Goal: Feedback & Contribution: Contribute content

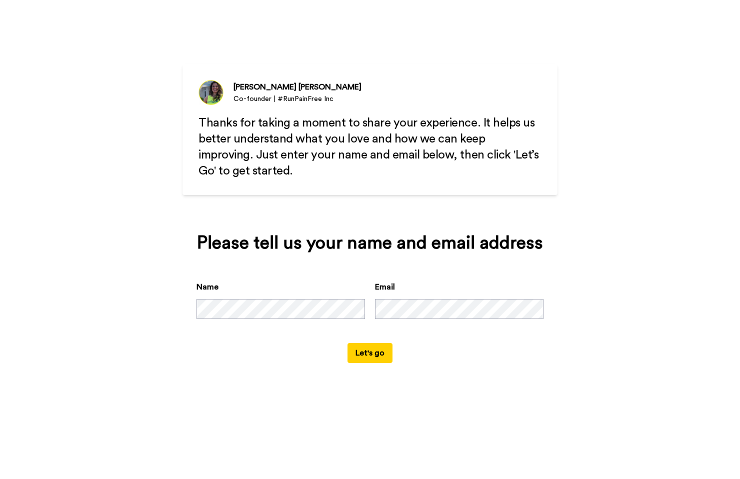
click at [284, 352] on form "Name Email Let's go" at bounding box center [370, 322] width 347 height 82
click at [388, 352] on button "Let's go" at bounding box center [370, 353] width 45 height 20
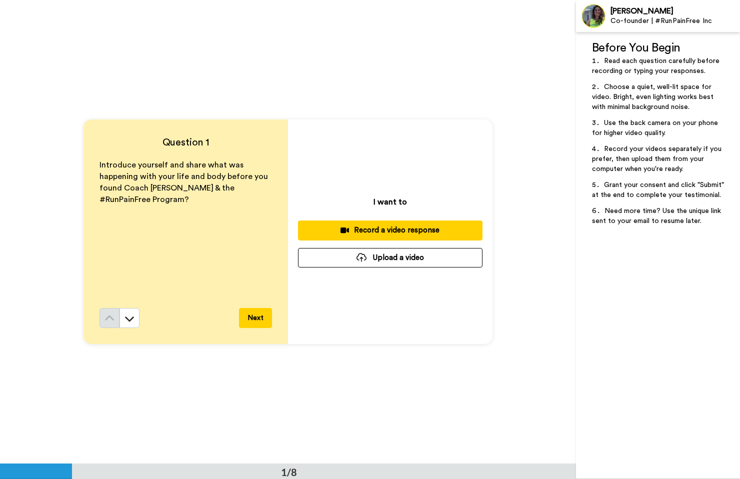
click at [256, 324] on button "Next" at bounding box center [255, 318] width 33 height 20
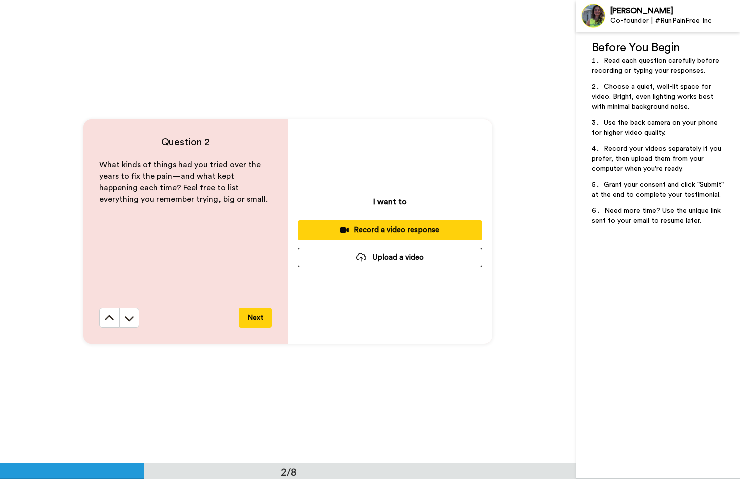
scroll to position [464, 0]
click at [257, 323] on button "Next" at bounding box center [255, 318] width 33 height 20
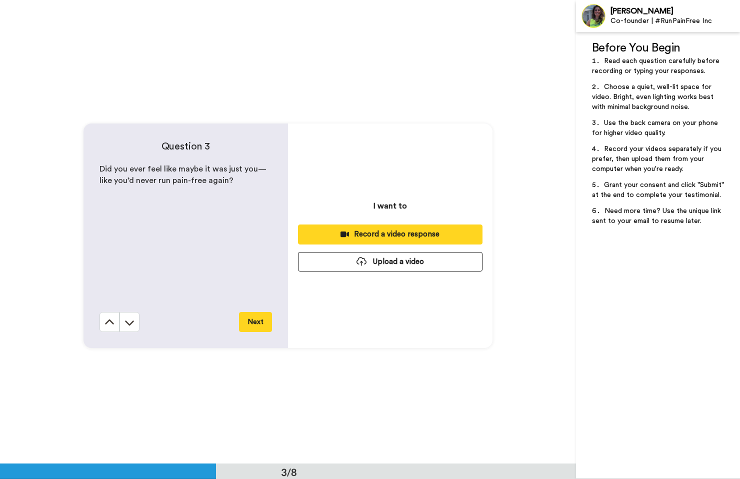
scroll to position [928, 0]
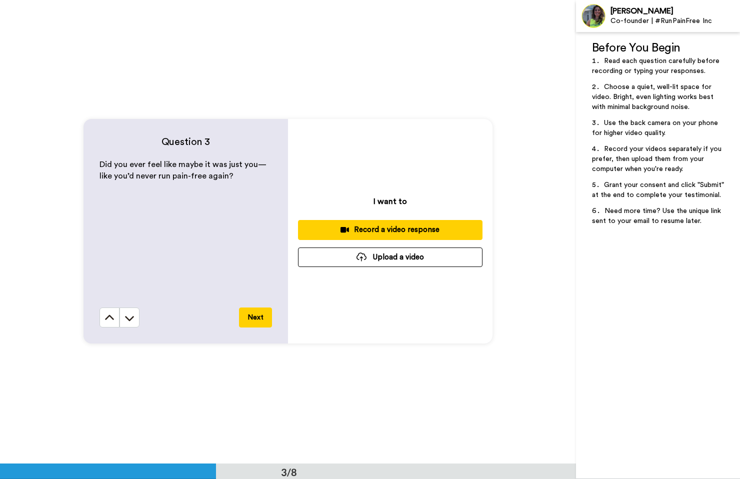
click at [257, 323] on button "Next" at bounding box center [255, 318] width 33 height 20
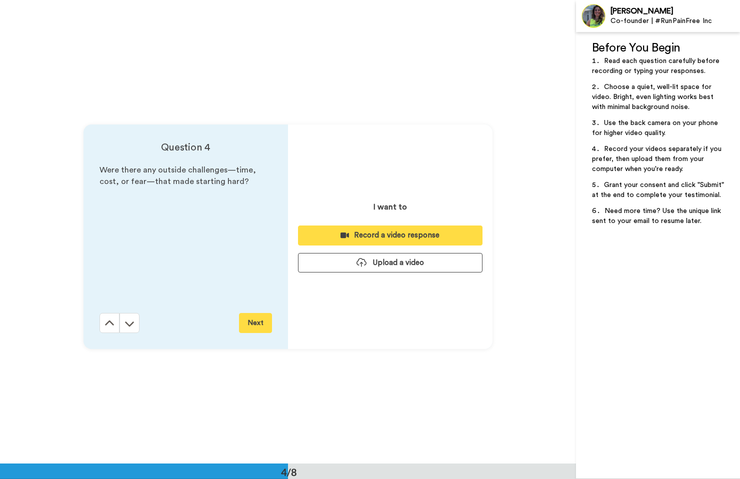
scroll to position [1392, 0]
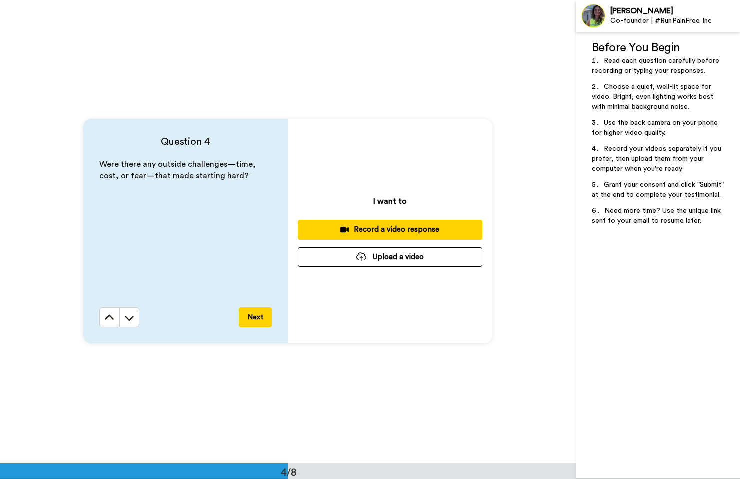
click at [257, 323] on button "Next" at bounding box center [255, 318] width 33 height 20
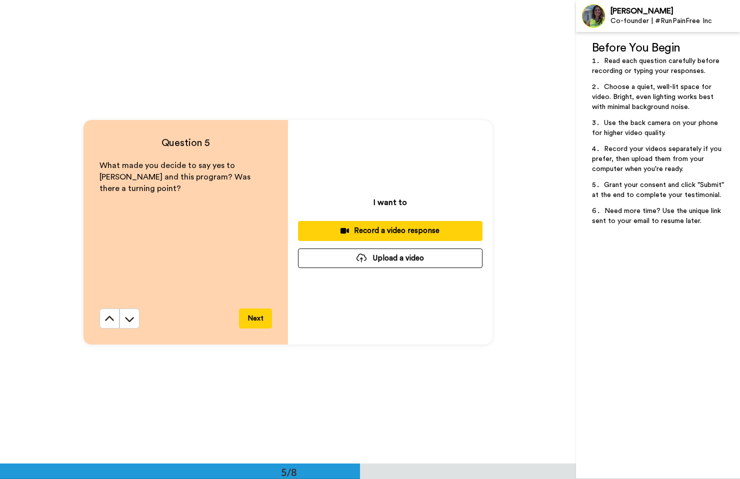
scroll to position [1856, 0]
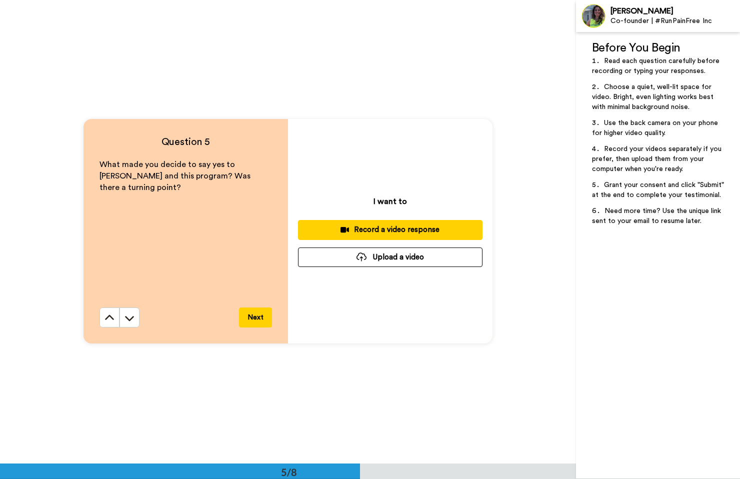
click at [257, 323] on button "Next" at bounding box center [255, 318] width 33 height 20
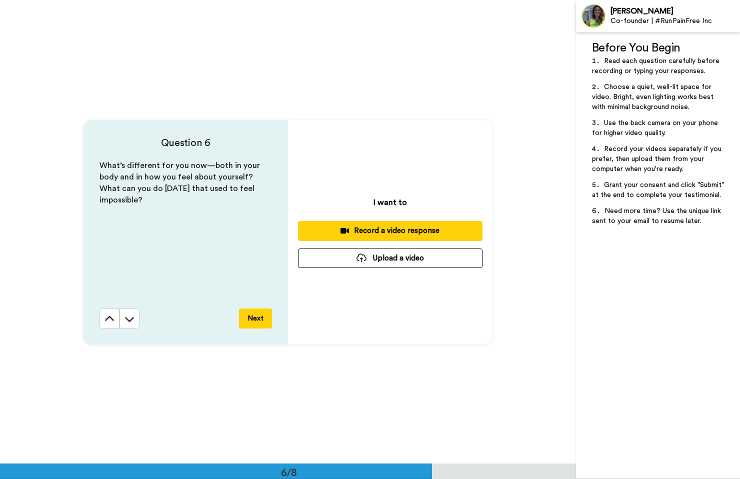
scroll to position [2319, 0]
click at [257, 323] on button "Next" at bounding box center [255, 318] width 33 height 20
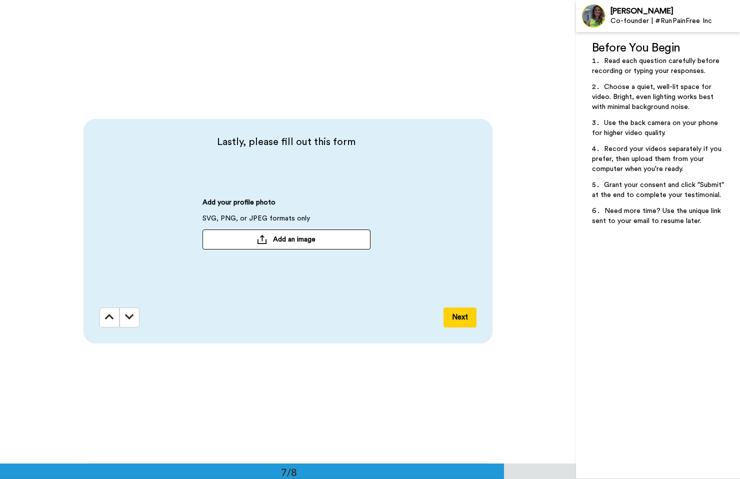
scroll to position [2783, 0]
click at [444, 321] on button "Next" at bounding box center [460, 318] width 33 height 20
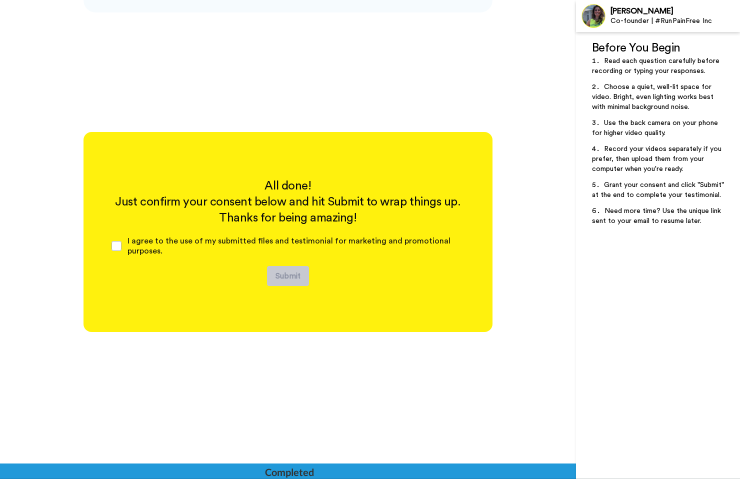
scroll to position [3115, 0]
